Goal: Transaction & Acquisition: Subscribe to service/newsletter

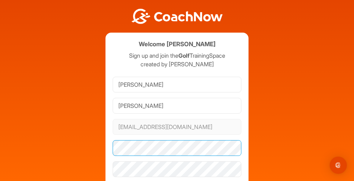
scroll to position [59, 0]
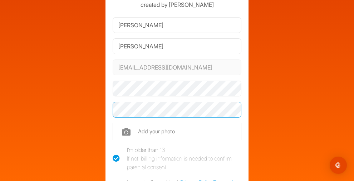
click at [75, 105] on div "Welcome [PERSON_NAME] Sign up and join the Golf TrainingSpace created by [PERSO…" at bounding box center [177, 99] width 347 height 317
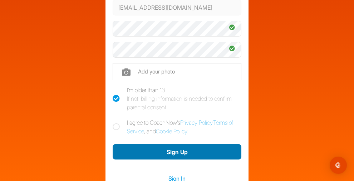
click at [171, 151] on button "Sign Up" at bounding box center [177, 151] width 129 height 15
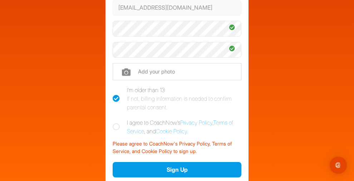
click at [113, 125] on icon at bounding box center [116, 126] width 7 height 7
click at [113, 123] on input "I agree to CoachNow's Privacy Policy , Terms of Service , and Cookie Policy ." at bounding box center [115, 120] width 5 height 5
checkbox input "true"
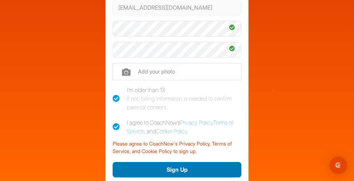
click at [178, 170] on button "Sign Up" at bounding box center [177, 169] width 129 height 15
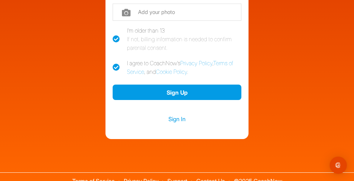
scroll to position [179, 0]
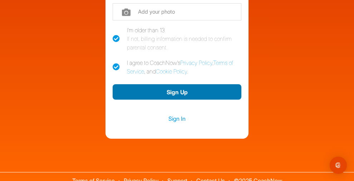
click at [165, 93] on button "Sign Up" at bounding box center [177, 91] width 129 height 15
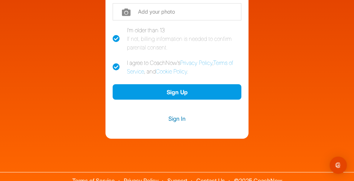
click at [173, 117] on link "Sign In" at bounding box center [177, 118] width 129 height 9
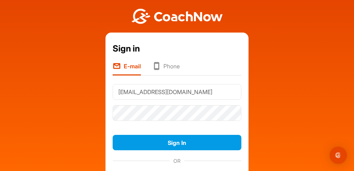
type input "[EMAIL_ADDRESS][DOMAIN_NAME]"
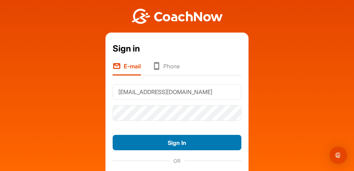
click at [159, 142] on button "Sign In" at bounding box center [177, 142] width 129 height 15
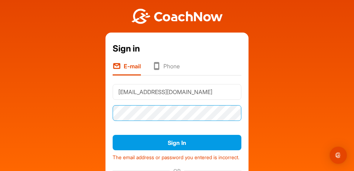
click at [74, 110] on div "Sign in E-mail Phone [EMAIL_ADDRESS][DOMAIN_NAME] Sign In The email address or …" at bounding box center [177, 117] width 347 height 234
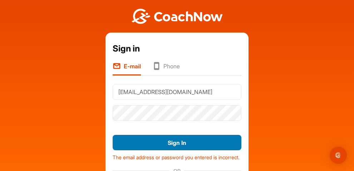
click at [174, 143] on button "Sign In" at bounding box center [177, 142] width 129 height 15
